Goal: Task Accomplishment & Management: Complete application form

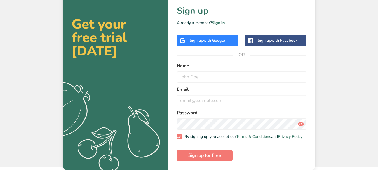
scroll to position [18, 0]
click at [192, 78] on input "text" at bounding box center [242, 76] width 130 height 11
type input "c"
type input "p"
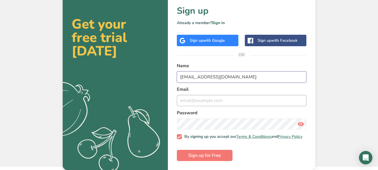
type input "[EMAIL_ADDRESS][DOMAIN_NAME]"
click at [212, 98] on input "email" at bounding box center [242, 100] width 130 height 11
drag, startPoint x: 234, startPoint y: 73, endPoint x: 171, endPoint y: 76, distance: 63.1
click at [171, 76] on div "Back Sign up Already a member? Sign in Sign up with Google Sign up with Faceboo…" at bounding box center [242, 76] width 148 height 188
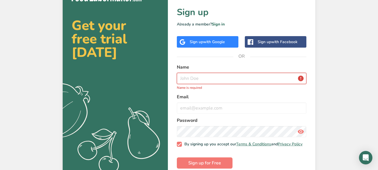
scroll to position [24, 0]
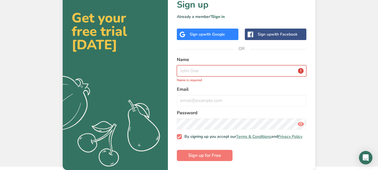
click at [222, 69] on input "text" at bounding box center [242, 70] width 130 height 11
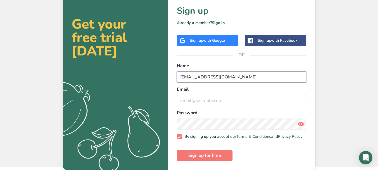
type input "[EMAIL_ADDRESS][DOMAIN_NAME]"
click at [213, 98] on input "email" at bounding box center [242, 100] width 130 height 11
type input "p"
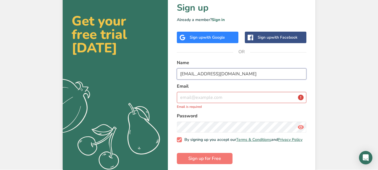
drag, startPoint x: 243, startPoint y: 73, endPoint x: 175, endPoint y: 76, distance: 67.6
click at [175, 76] on div "Back Sign up Already a member? Sign in Sign up with Google Sign up with Faceboo…" at bounding box center [242, 76] width 148 height 194
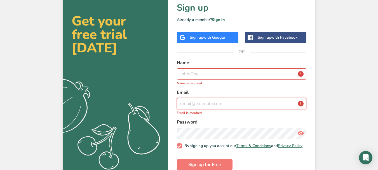
click at [186, 105] on input "email" at bounding box center [242, 103] width 130 height 11
paste input "[EMAIL_ADDRESS][DOMAIN_NAME]"
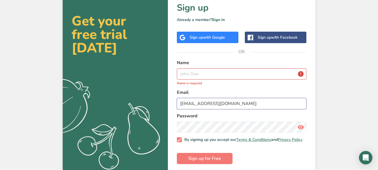
type input "[EMAIL_ADDRESS][DOMAIN_NAME]"
click at [194, 78] on input "text" at bounding box center [242, 73] width 130 height 11
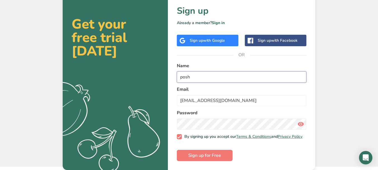
type input "posh"
click at [206, 155] on span "Sign up for Free" at bounding box center [204, 155] width 33 height 7
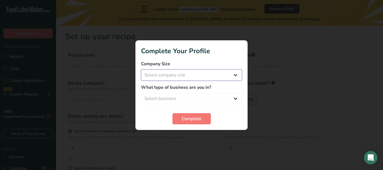
click at [201, 74] on select "Select company size Fewer than 10 Employees 10 to 50 Employees 51 to 500 Employ…" at bounding box center [191, 74] width 101 height 11
select select "1"
click at [141, 69] on select "Select company size Fewer than 10 Employees 10 to 50 Employees 51 to 500 Employ…" at bounding box center [191, 74] width 101 height 11
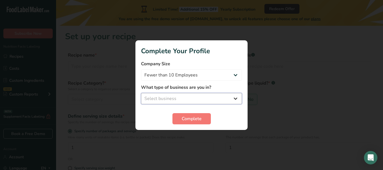
click at [196, 96] on select "Select business Packaged Food Manufacturer Restaurant & Cafe Bakery Meal Plans …" at bounding box center [191, 98] width 101 height 11
select select "1"
click at [141, 93] on select "Select business Packaged Food Manufacturer Restaurant & Cafe Bakery Meal Plans …" at bounding box center [191, 98] width 101 height 11
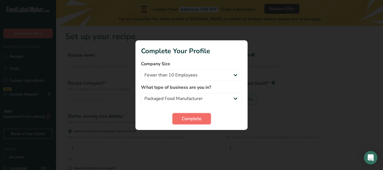
click at [196, 116] on span "Complete" at bounding box center [191, 118] width 20 height 7
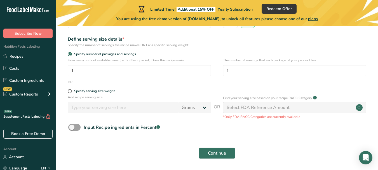
scroll to position [76, 0]
click at [70, 91] on span at bounding box center [70, 92] width 4 height 4
click at [70, 91] on input "Specify serving size weight" at bounding box center [70, 92] width 4 height 4
radio input "true"
radio input "false"
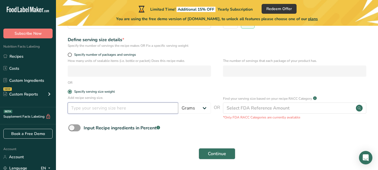
click at [155, 110] on input "number" at bounding box center [123, 108] width 111 height 11
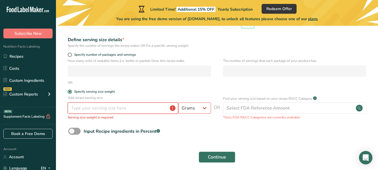
type input "1"
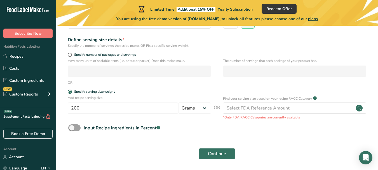
click at [193, 124] on form "Recipe name * Recipe code .a-a{fill:#347362;}.b-a{fill:#fff;} Recipe Category? …" at bounding box center [217, 68] width 304 height 187
click at [205, 110] on select "Grams kg mg mcg lb oz l mL fl oz tbsp tsp cup qt gallon" at bounding box center [194, 108] width 33 height 11
click at [178, 103] on select "Grams kg mg mcg lb oz l mL fl oz tbsp tsp cup qt gallon" at bounding box center [194, 108] width 33 height 11
click at [103, 109] on input "200" at bounding box center [123, 108] width 111 height 11
type input "2"
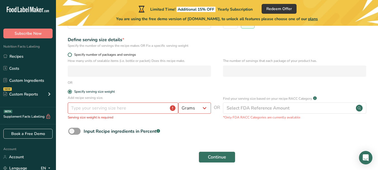
click at [69, 54] on span at bounding box center [70, 55] width 4 height 4
click at [69, 54] on input "Specify number of packages and servings" at bounding box center [70, 55] width 4 height 4
radio input "true"
radio input "false"
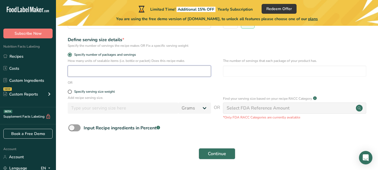
click at [87, 73] on input "number" at bounding box center [139, 71] width 143 height 11
type input "1"
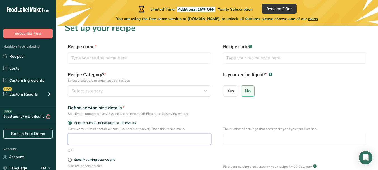
scroll to position [6, 0]
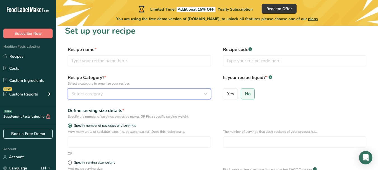
click at [180, 97] on button "Select category" at bounding box center [139, 93] width 143 height 11
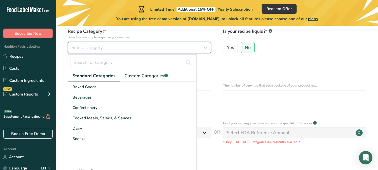
scroll to position [52, 0]
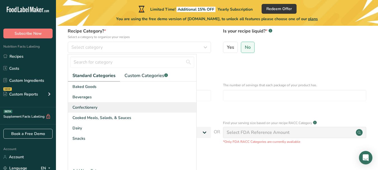
click at [102, 108] on div "Confectionery" at bounding box center [132, 107] width 129 height 10
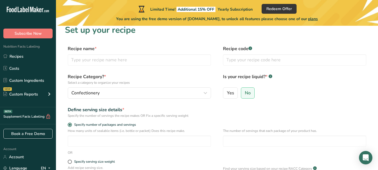
scroll to position [5, 0]
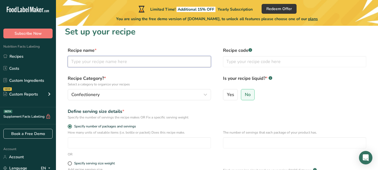
click at [167, 65] on input "text" at bounding box center [139, 61] width 143 height 11
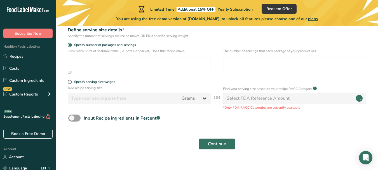
scroll to position [86, 0]
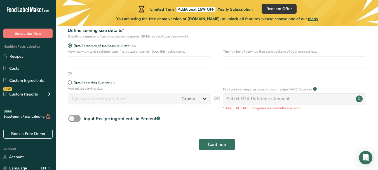
type input "[PERSON_NAME]"
click at [221, 144] on span "Continue" at bounding box center [217, 144] width 18 height 7
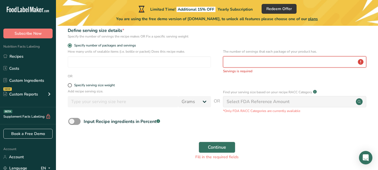
click at [269, 58] on input "number" at bounding box center [294, 61] width 143 height 11
click at [169, 60] on input "number" at bounding box center [139, 61] width 143 height 11
type input "200"
click at [223, 78] on div "OR" at bounding box center [217, 76] width 304 height 5
click at [246, 61] on input "number" at bounding box center [294, 61] width 143 height 11
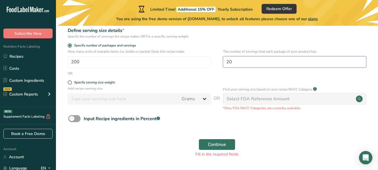
type input "20"
click at [176, 77] on form "Recipe name * [PERSON_NAME] Recipe code .a-a{fill:#347362;}.b-a{fill:#fff;} Rec…" at bounding box center [217, 63] width 304 height 194
click at [211, 147] on span "Continue" at bounding box center [217, 144] width 18 height 7
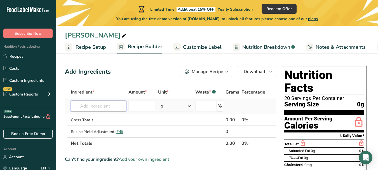
click at [108, 105] on input "text" at bounding box center [98, 106] width 55 height 11
paste input "[EMAIL_ADDRESS][DOMAIN_NAME]"
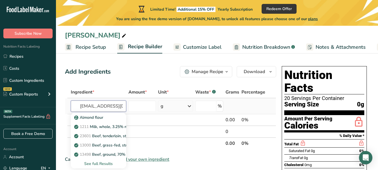
scroll to position [0, 10]
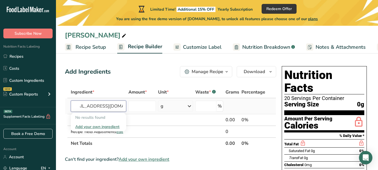
click at [108, 105] on input "[EMAIL_ADDRESS][DOMAIN_NAME]" at bounding box center [98, 106] width 55 height 11
click at [108, 105] on input "[DOMAIN_NAME]" at bounding box center [98, 106] width 55 height 11
type input "a"
type input "Jaggery Powder"
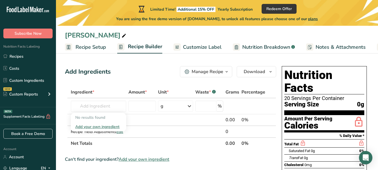
click at [106, 109] on input "text" at bounding box center [98, 106] width 55 height 11
type input "Jaggery"
click at [109, 126] on div "Add your own ingredient" at bounding box center [98, 127] width 46 height 6
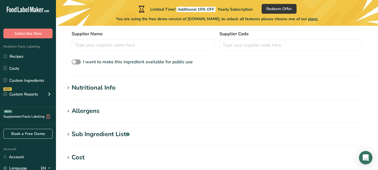
scroll to position [37, 0]
